Goal: Transaction & Acquisition: Book appointment/travel/reservation

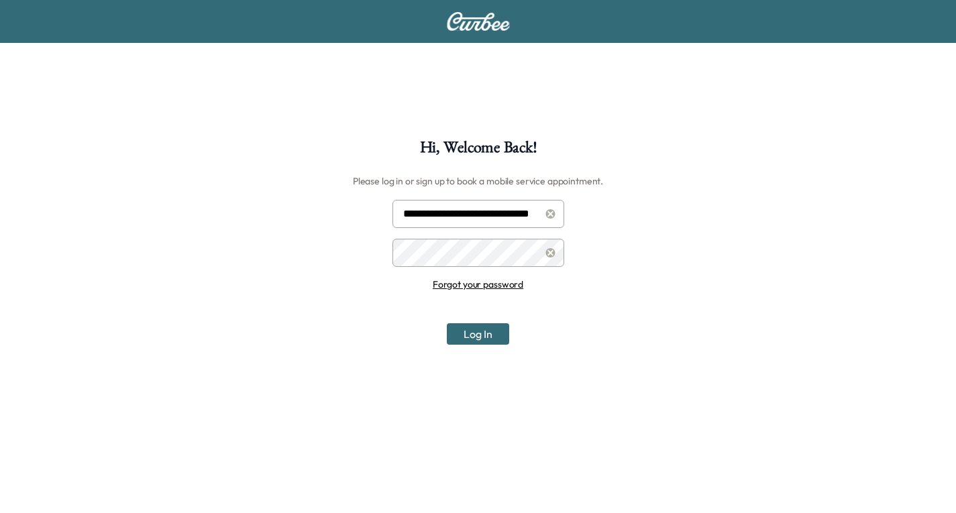
click at [485, 215] on input "**********" at bounding box center [479, 214] width 172 height 28
type input "**********"
click at [476, 333] on button "Log In" at bounding box center [478, 333] width 62 height 21
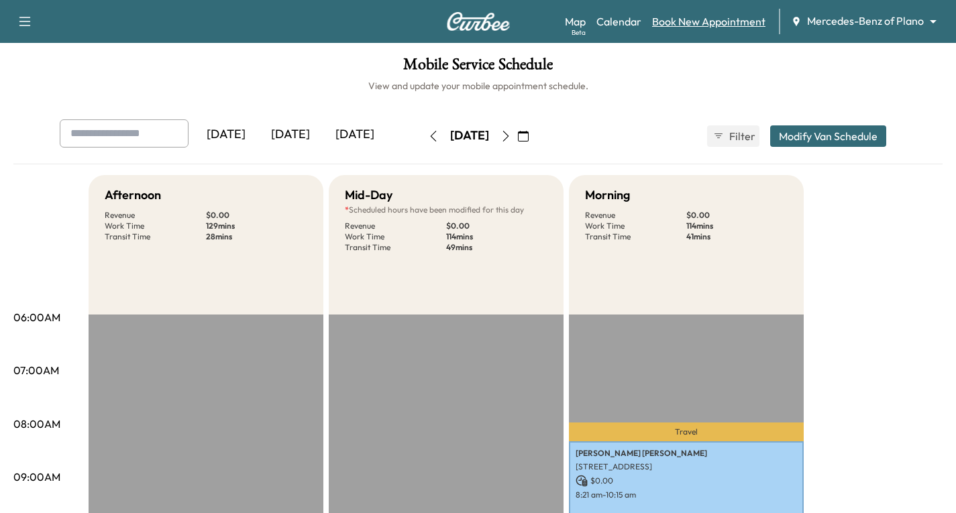
click at [712, 20] on link "Book New Appointment" at bounding box center [708, 21] width 113 height 16
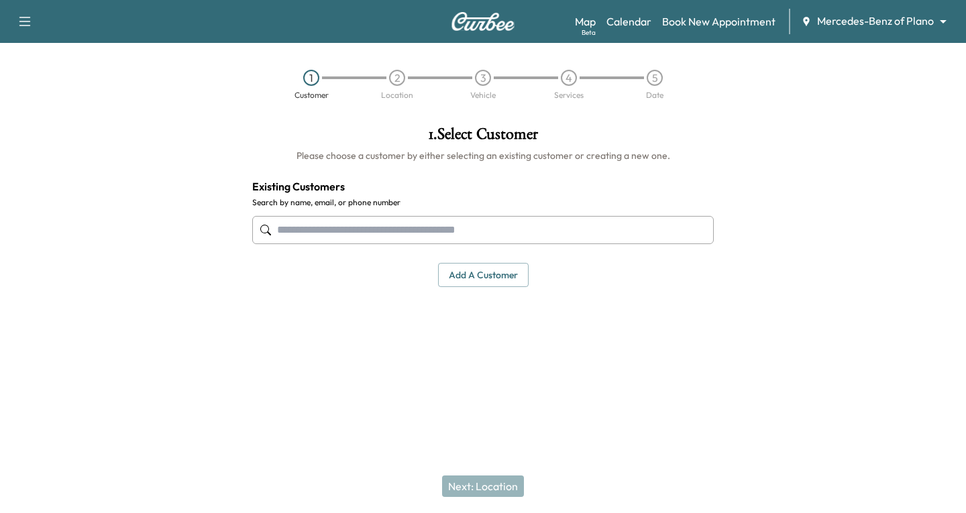
click at [458, 272] on button "Add a customer" at bounding box center [483, 275] width 91 height 25
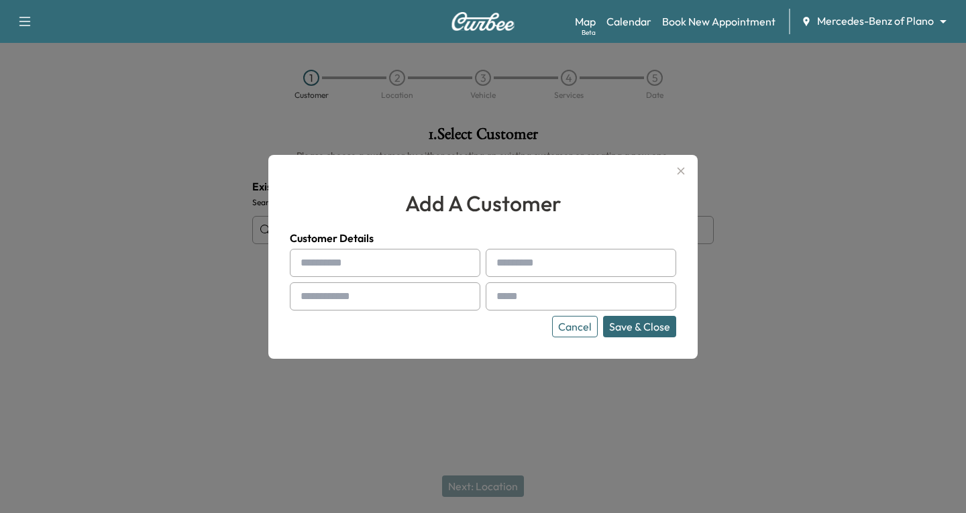
click at [248, 335] on div at bounding box center [483, 256] width 966 height 513
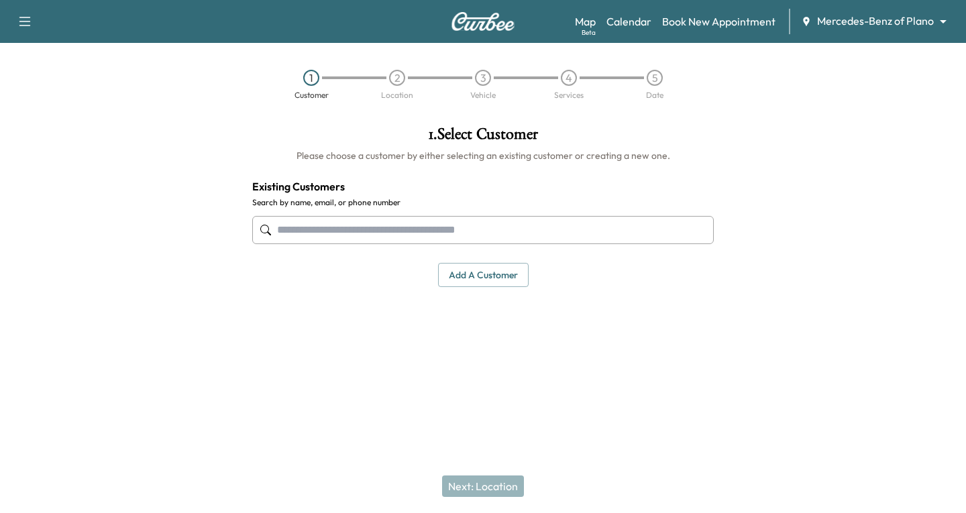
click at [313, 229] on input "text" at bounding box center [483, 230] width 462 height 28
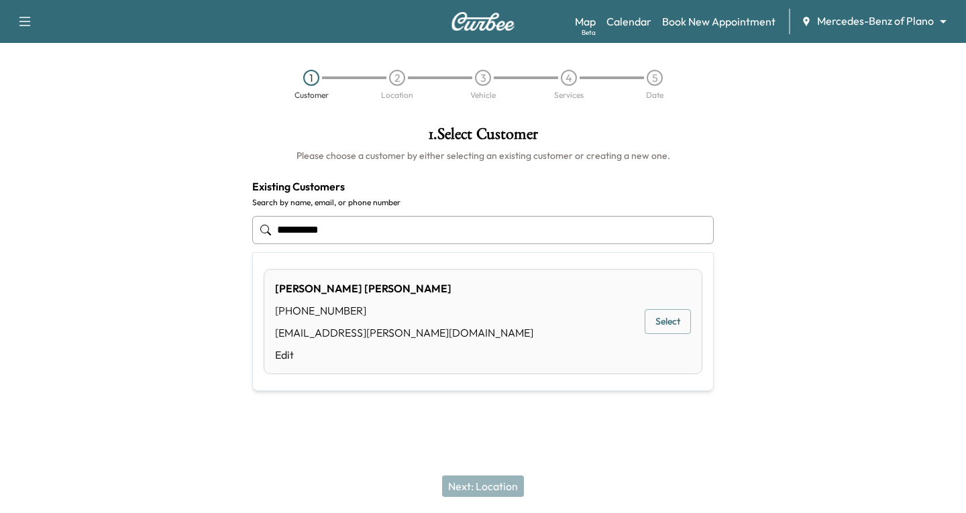
click at [682, 319] on button "Select" at bounding box center [668, 321] width 46 height 25
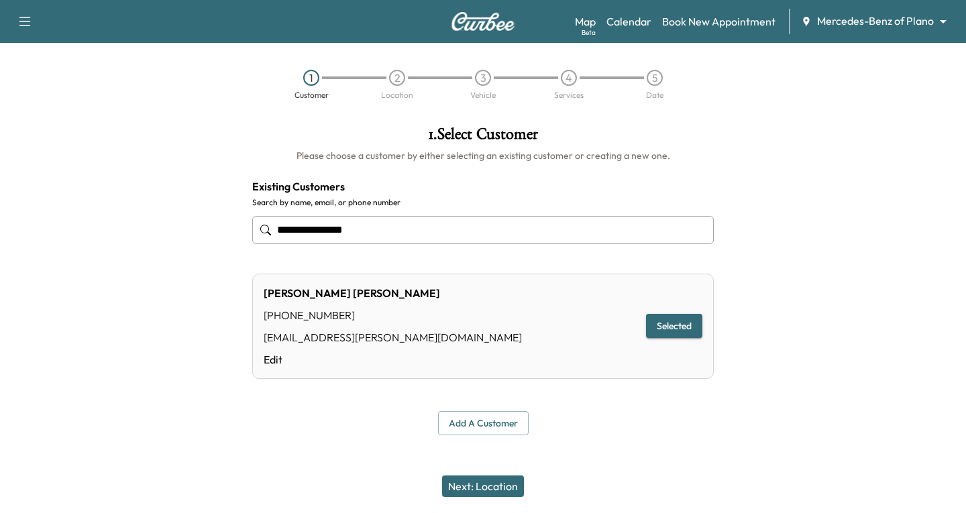
type input "**********"
click at [499, 488] on button "Next: Location" at bounding box center [483, 486] width 82 height 21
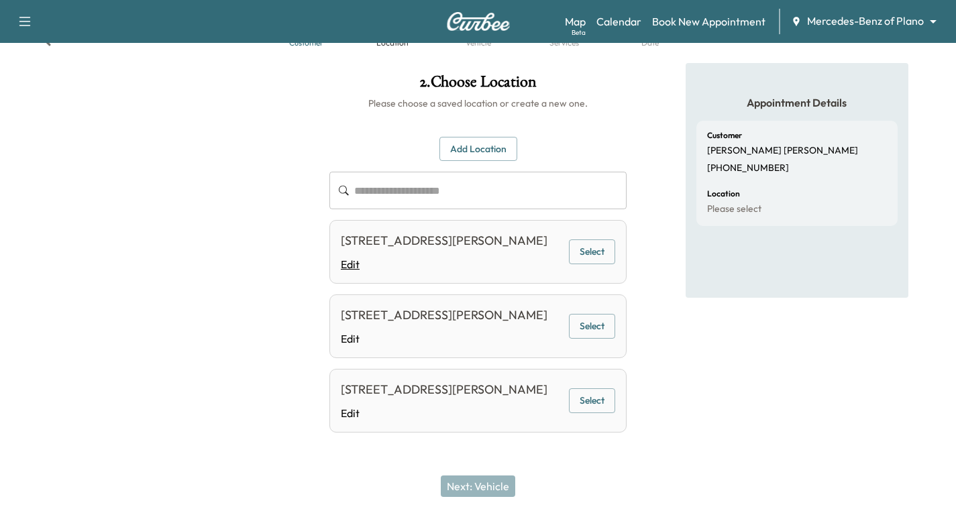
scroll to position [42, 0]
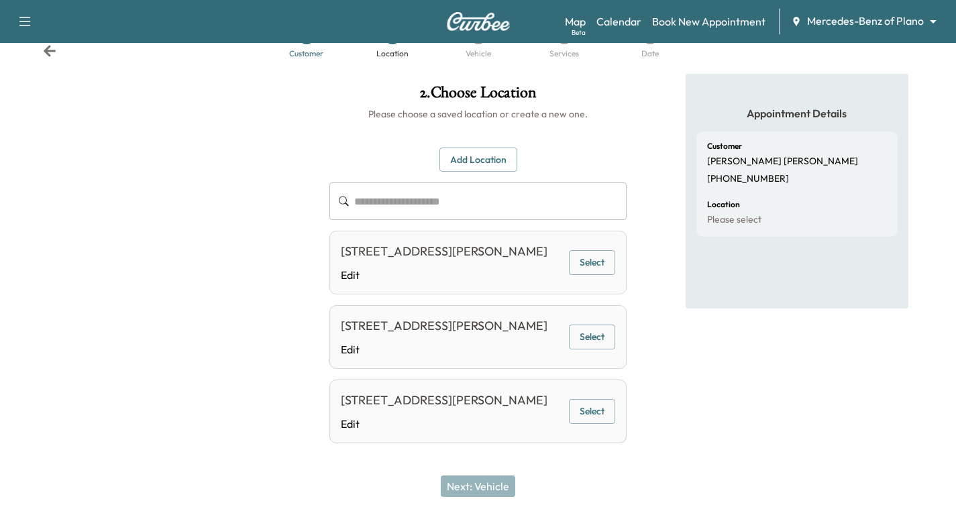
click at [486, 160] on button "Add Location" at bounding box center [478, 160] width 78 height 25
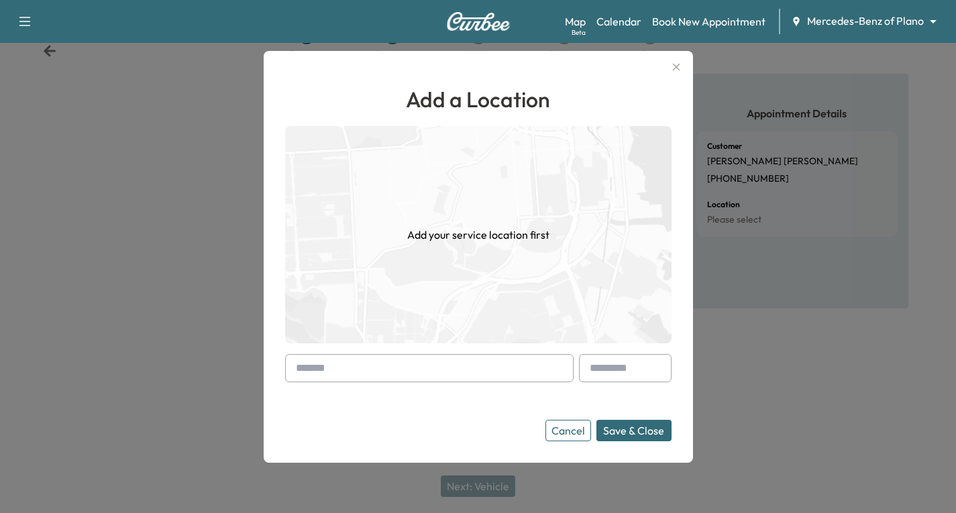
click at [307, 368] on div at bounding box center [299, 368] width 16 height 16
click at [298, 366] on div at bounding box center [299, 368] width 16 height 16
click at [294, 368] on div at bounding box center [429, 368] width 289 height 28
click at [294, 368] on input "text" at bounding box center [429, 368] width 289 height 28
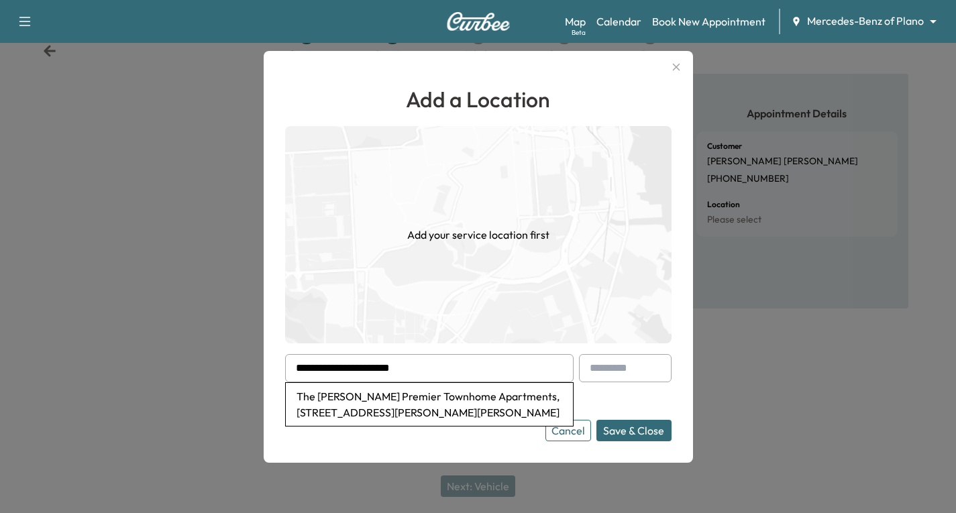
click at [366, 409] on li "The [PERSON_NAME] Premier Townhome Apartments, [STREET_ADDRESS][PERSON_NAME][PE…" at bounding box center [429, 404] width 287 height 43
type input "**********"
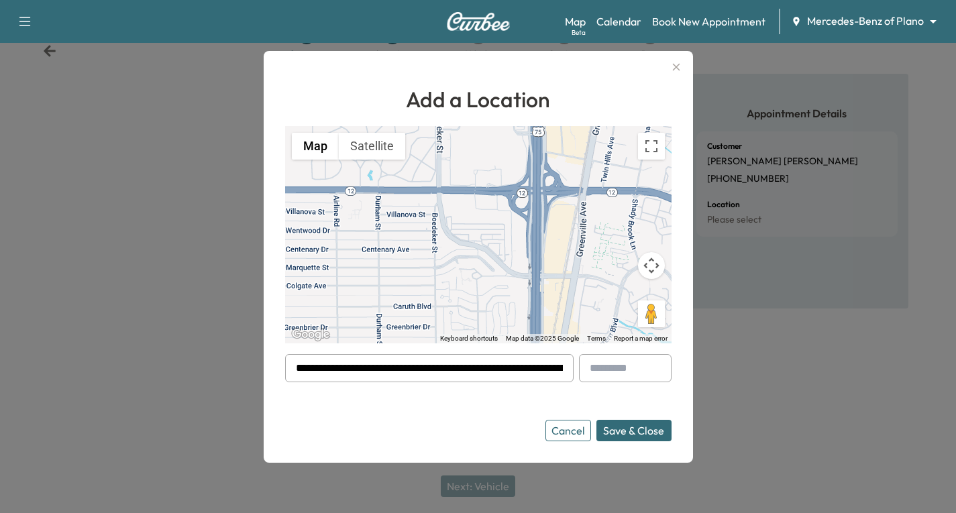
click at [647, 435] on button "Save & Close" at bounding box center [633, 430] width 75 height 21
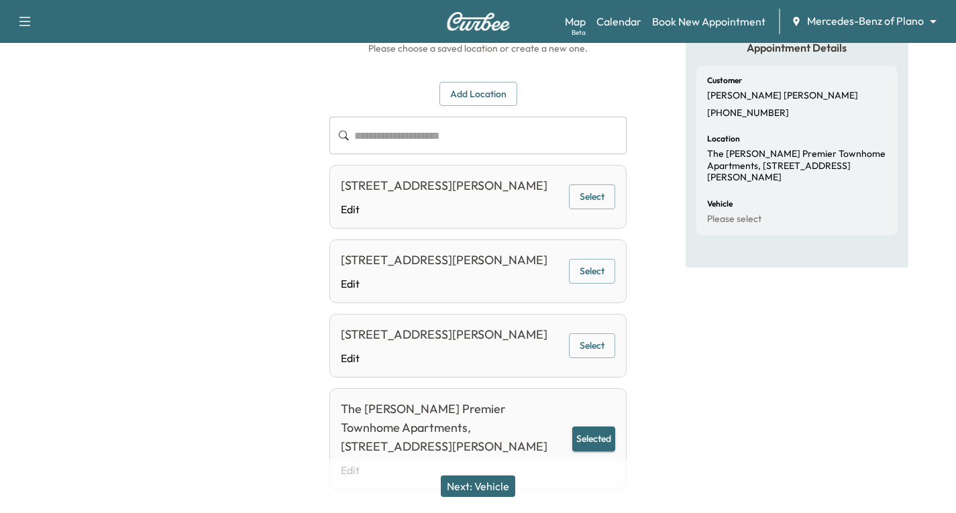
scroll to position [221, 0]
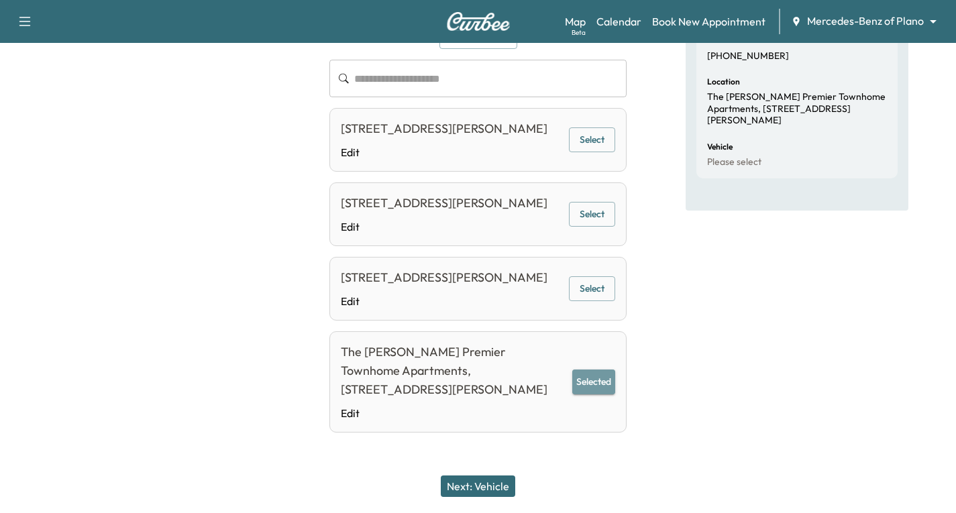
click at [602, 376] on button "Selected" at bounding box center [593, 382] width 43 height 25
click at [472, 486] on button "Next: Vehicle" at bounding box center [478, 486] width 74 height 21
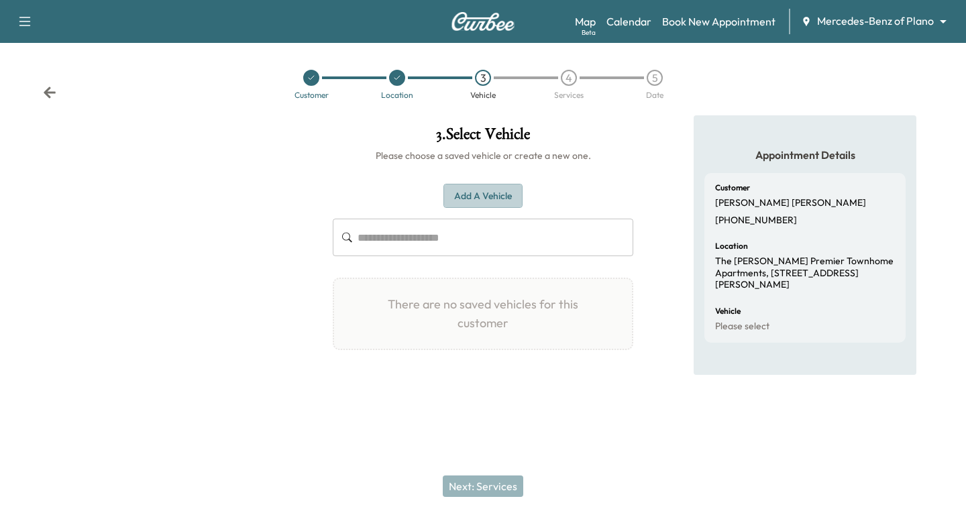
click at [472, 198] on button "Add a Vehicle" at bounding box center [483, 196] width 79 height 25
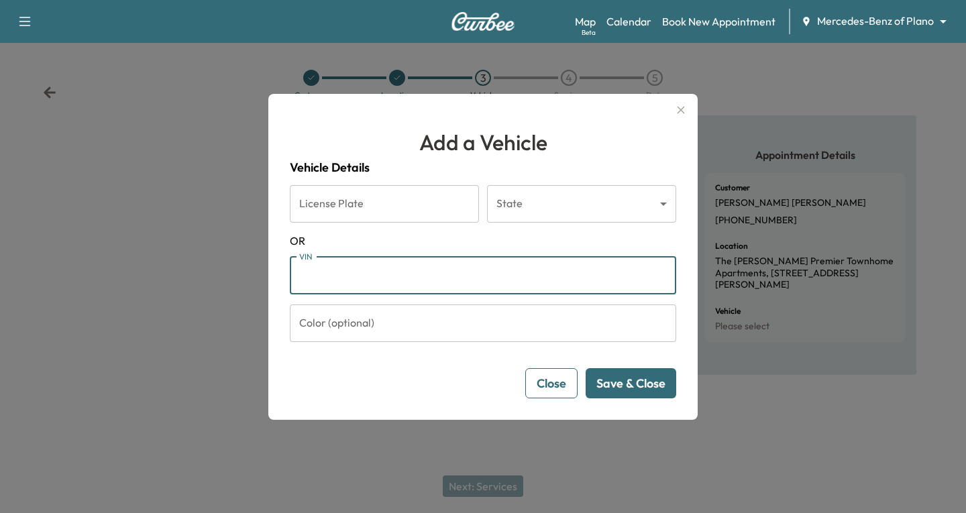
click at [316, 278] on input "VIN" at bounding box center [483, 276] width 386 height 38
paste input "**********"
type input "**********"
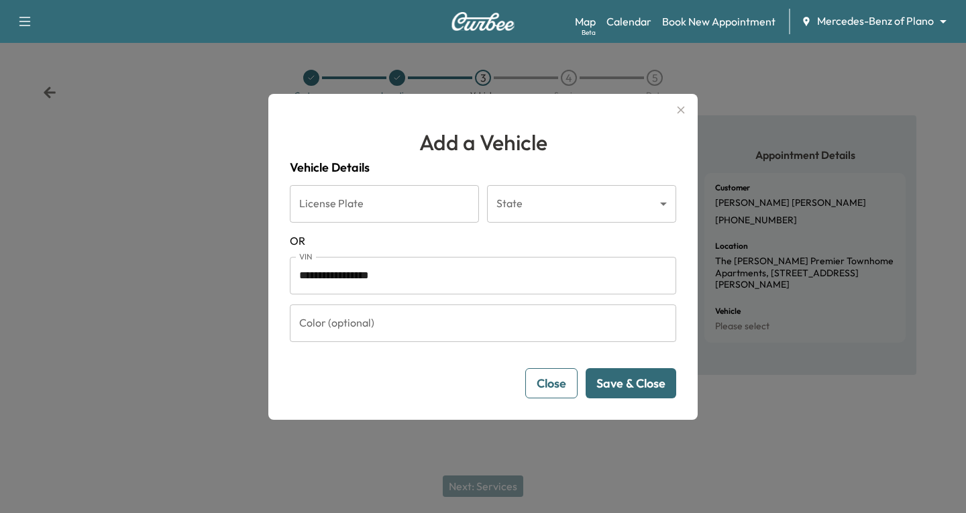
click at [652, 378] on button "Save & Close" at bounding box center [631, 383] width 91 height 30
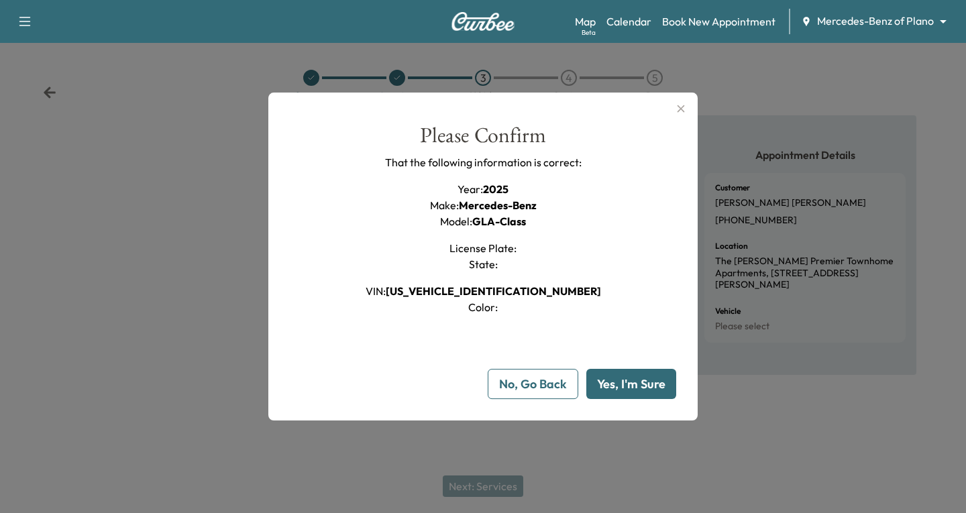
click at [643, 385] on button "Yes, I'm Sure" at bounding box center [631, 384] width 90 height 30
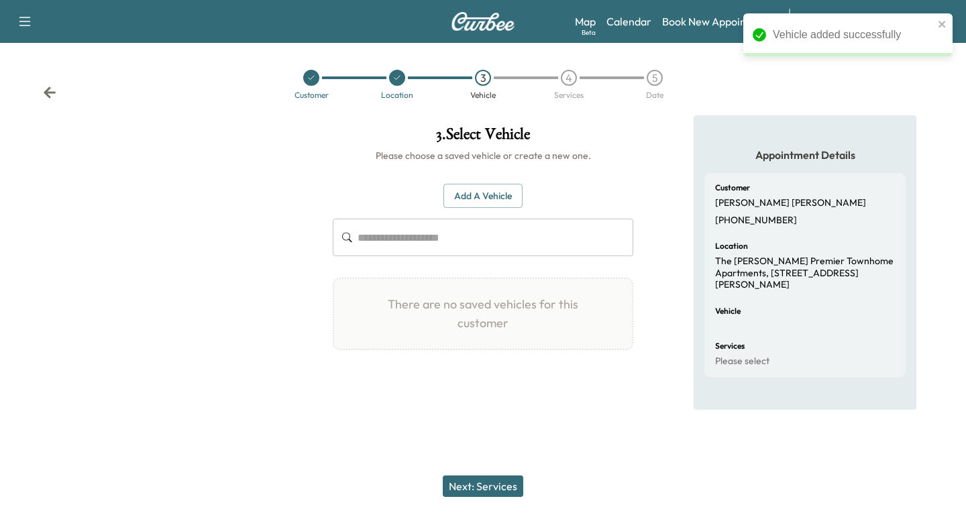
click at [595, 460] on div "Next: Services" at bounding box center [483, 487] width 966 height 54
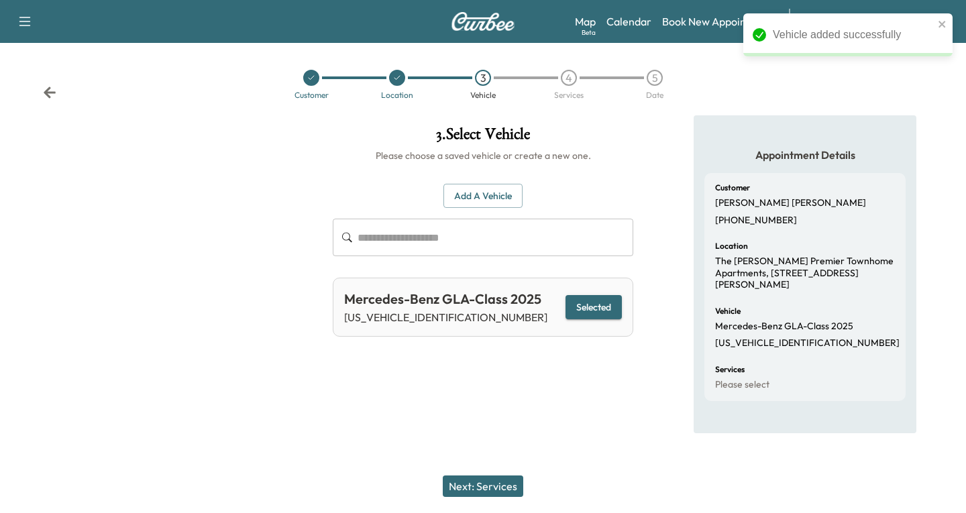
click at [507, 490] on button "Next: Services" at bounding box center [483, 486] width 81 height 21
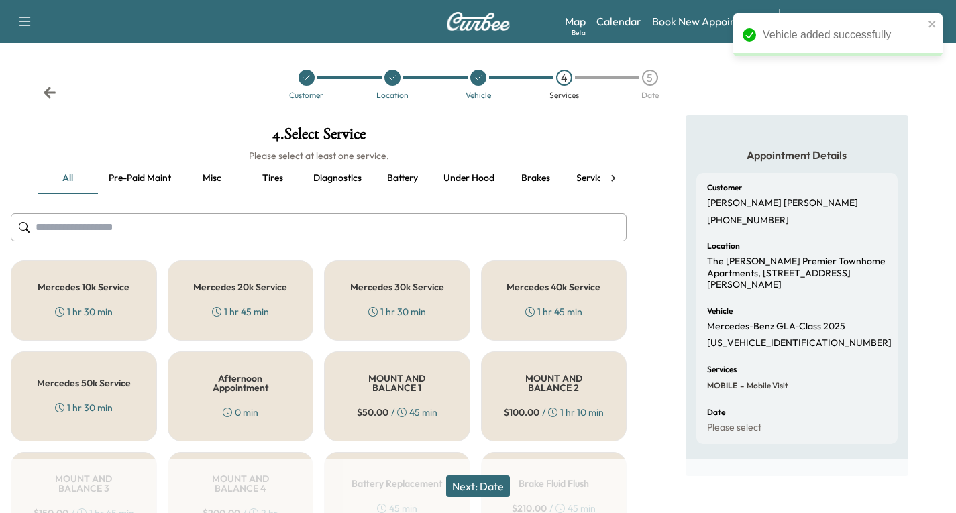
click at [68, 295] on div "Mercedes 10k Service 1 hr 30 min" at bounding box center [84, 300] width 146 height 81
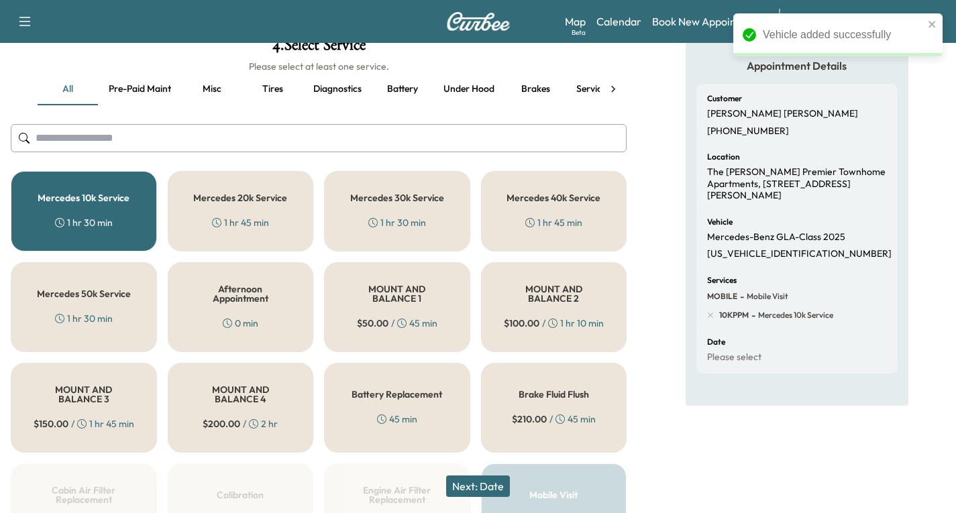
scroll to position [201, 0]
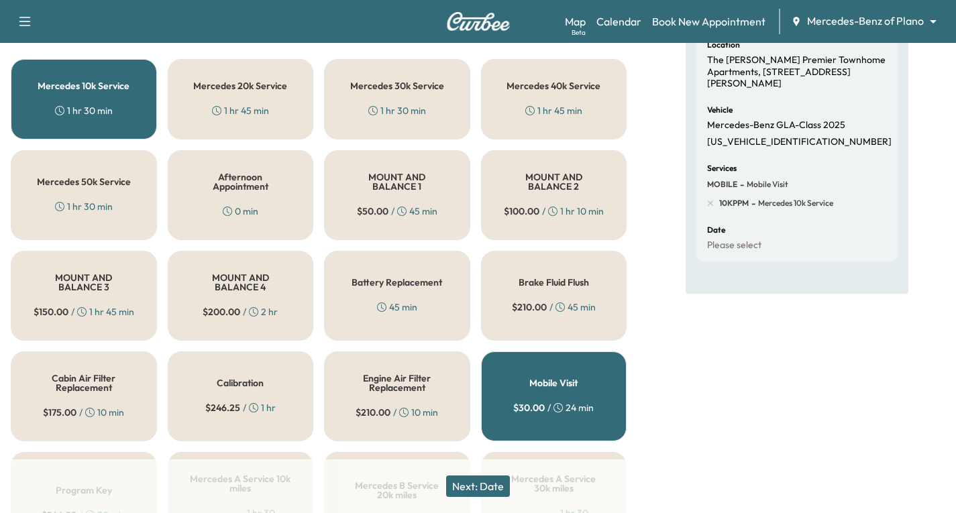
click at [478, 490] on button "Next: Date" at bounding box center [478, 486] width 64 height 21
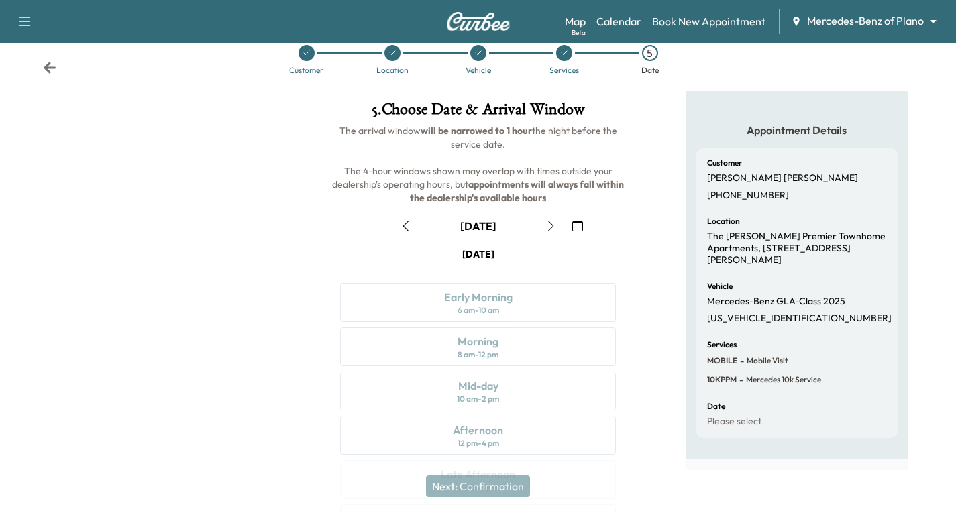
scroll to position [158, 0]
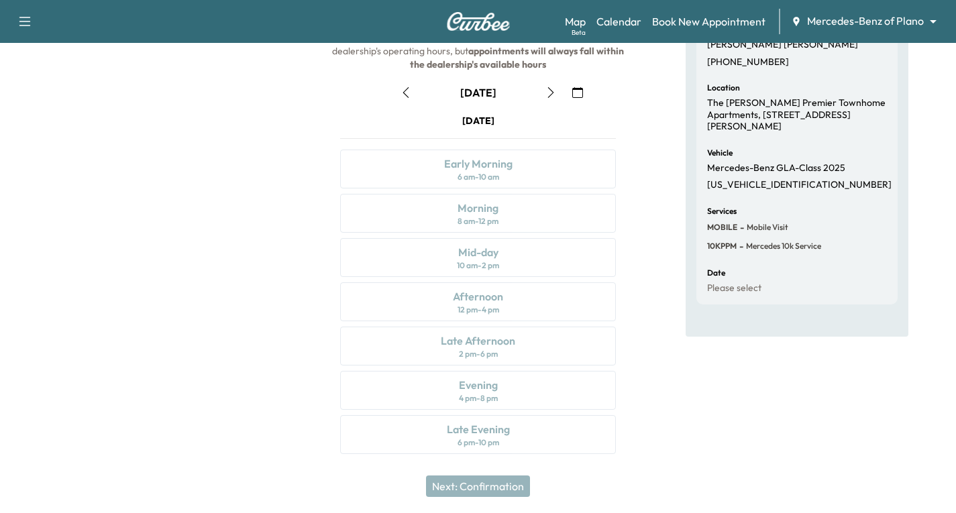
click at [549, 95] on icon "button" at bounding box center [550, 92] width 11 height 11
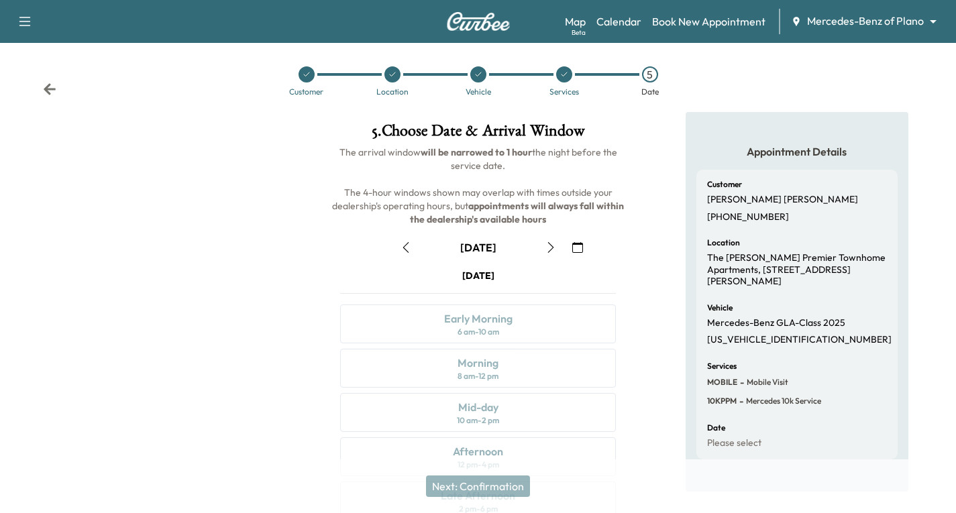
scroll to position [0, 0]
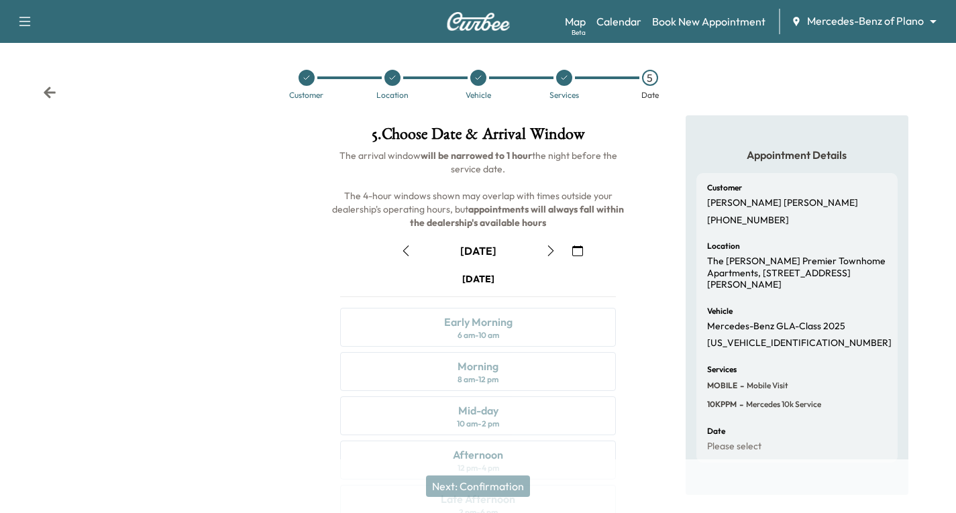
click at [404, 247] on icon "button" at bounding box center [406, 251] width 11 height 11
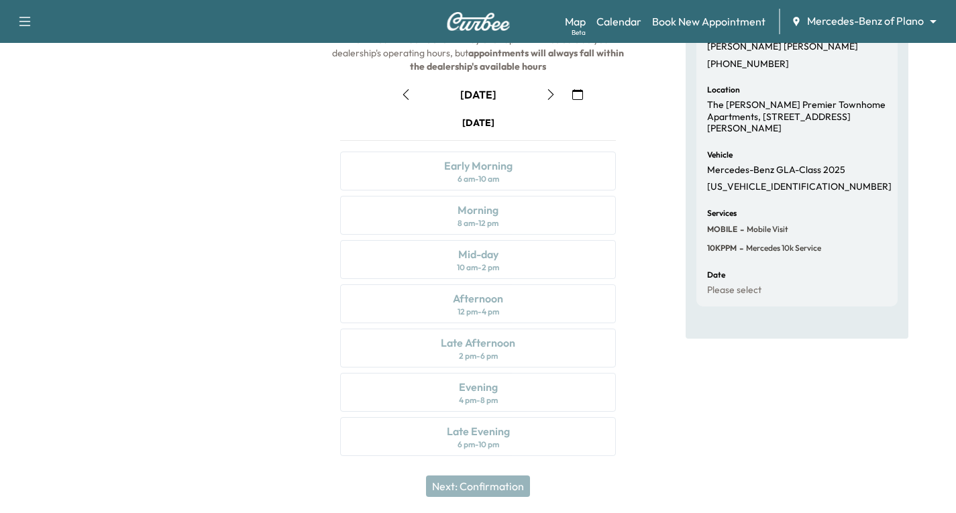
scroll to position [158, 0]
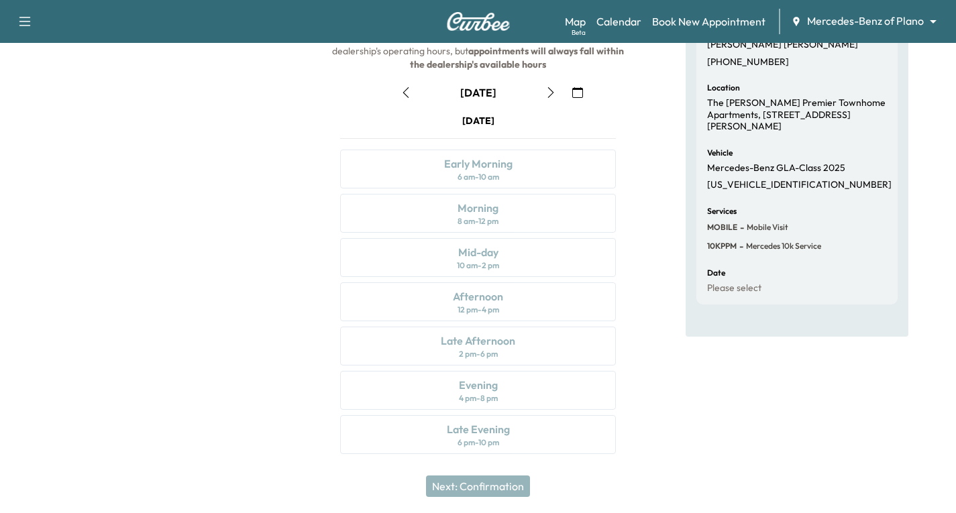
click at [402, 95] on icon "button" at bounding box center [406, 92] width 11 height 11
click at [401, 92] on icon "button" at bounding box center [406, 92] width 11 height 11
click at [548, 90] on icon "button" at bounding box center [550, 92] width 11 height 11
click at [551, 93] on icon "button" at bounding box center [550, 92] width 11 height 11
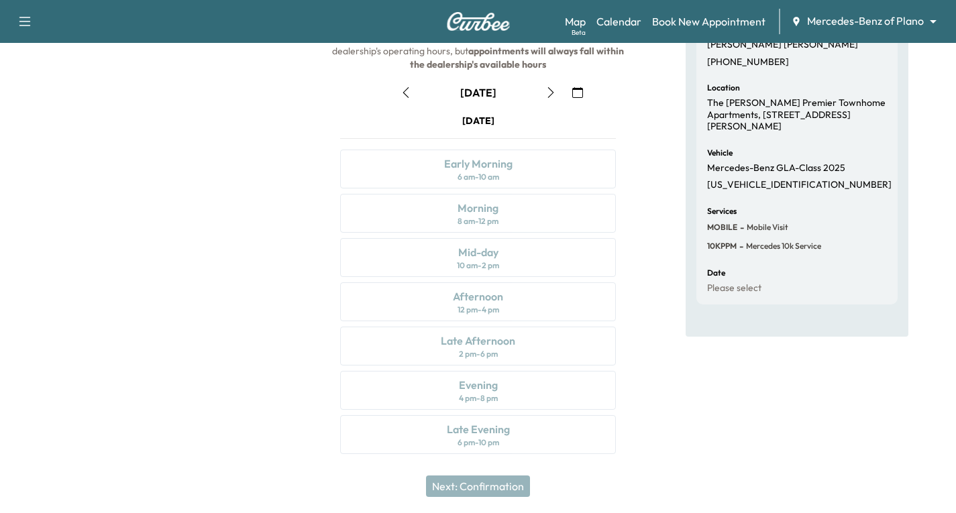
click at [551, 93] on icon "button" at bounding box center [550, 92] width 11 height 11
click at [548, 91] on icon "button" at bounding box center [550, 92] width 11 height 11
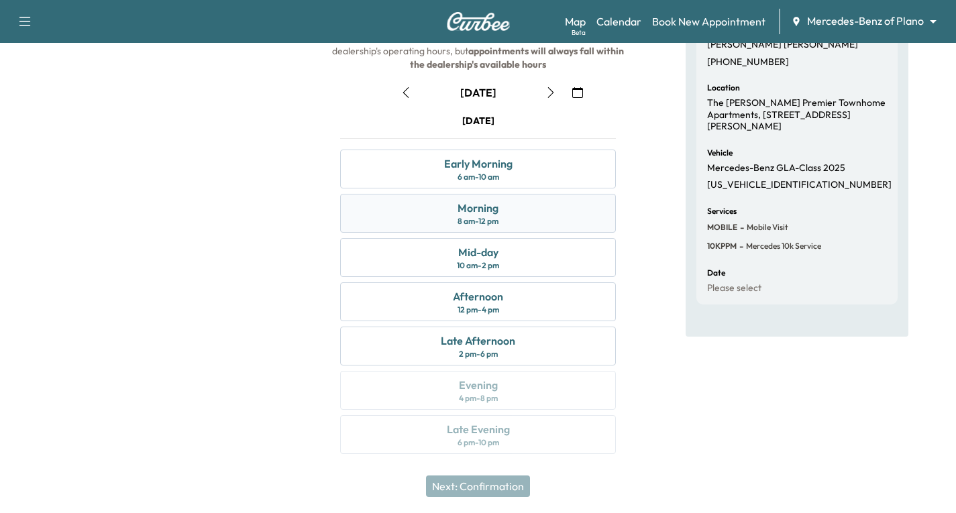
click at [541, 210] on div "Morning 8 am - 12 pm" at bounding box center [478, 213] width 276 height 39
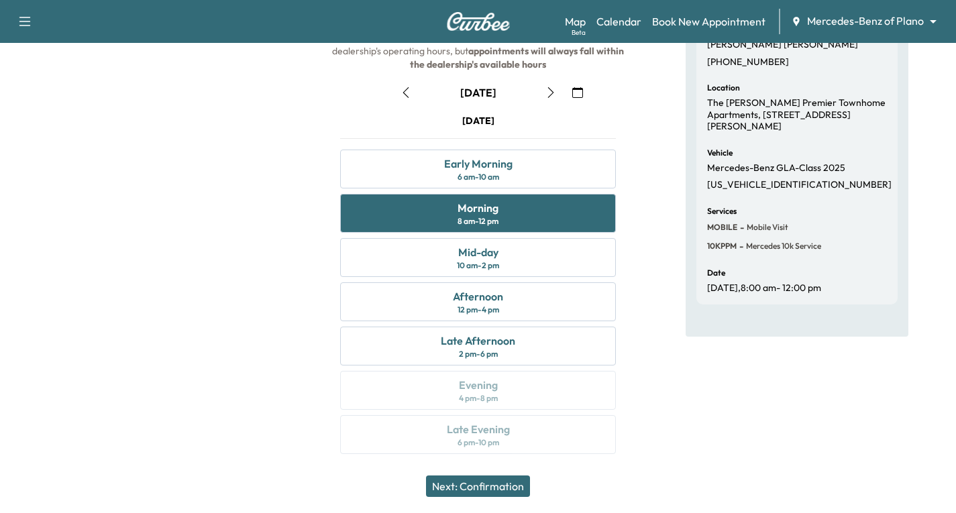
click at [498, 485] on button "Next: Confirmation" at bounding box center [478, 486] width 104 height 21
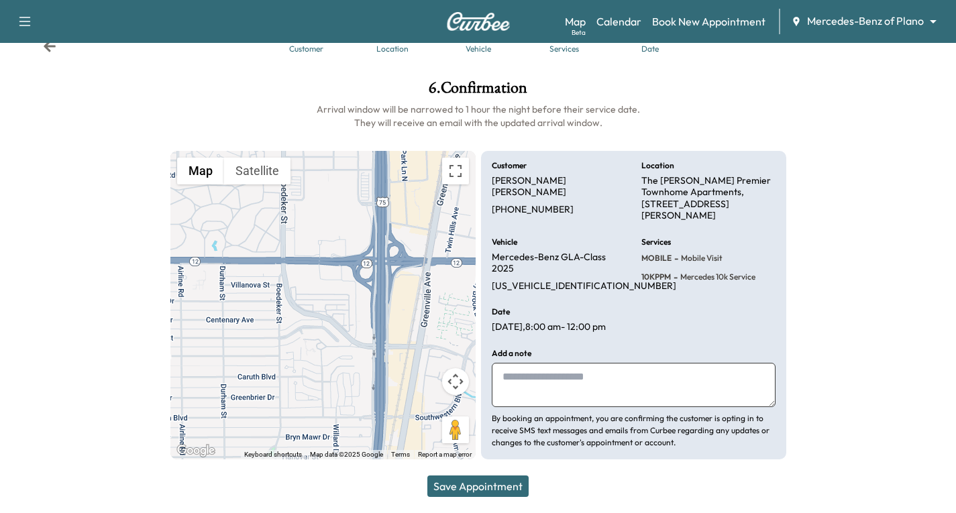
click at [512, 375] on textarea at bounding box center [634, 385] width 284 height 44
type textarea "*"
click at [490, 490] on button "Save Appointment" at bounding box center [477, 486] width 101 height 21
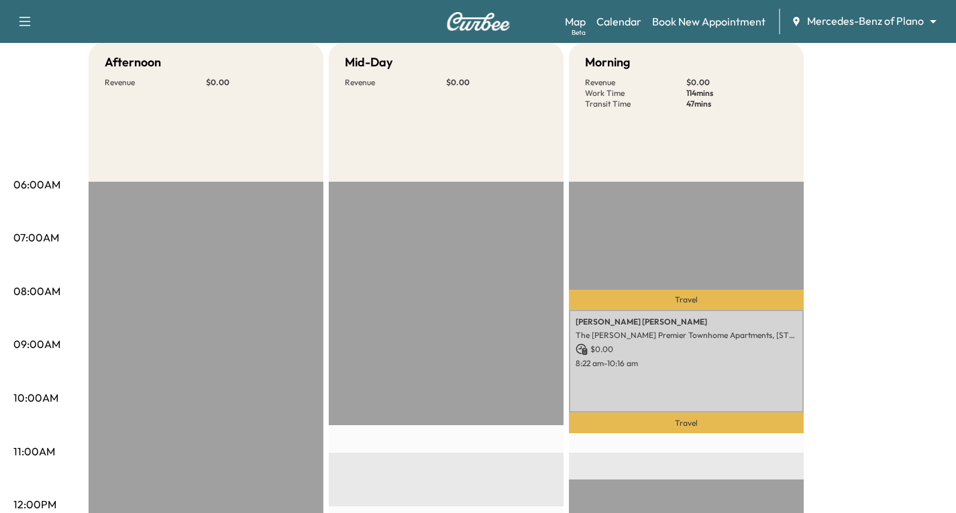
scroll to position [134, 0]
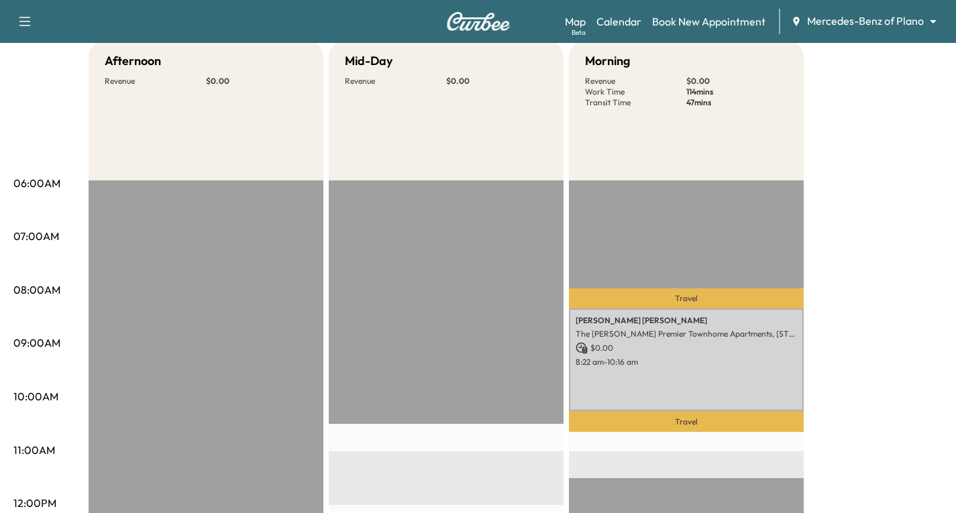
click at [26, 16] on icon "button" at bounding box center [25, 21] width 16 height 16
click at [38, 213] on button "Log Out" at bounding box center [47, 209] width 50 height 21
